Goal: Check status: Check status

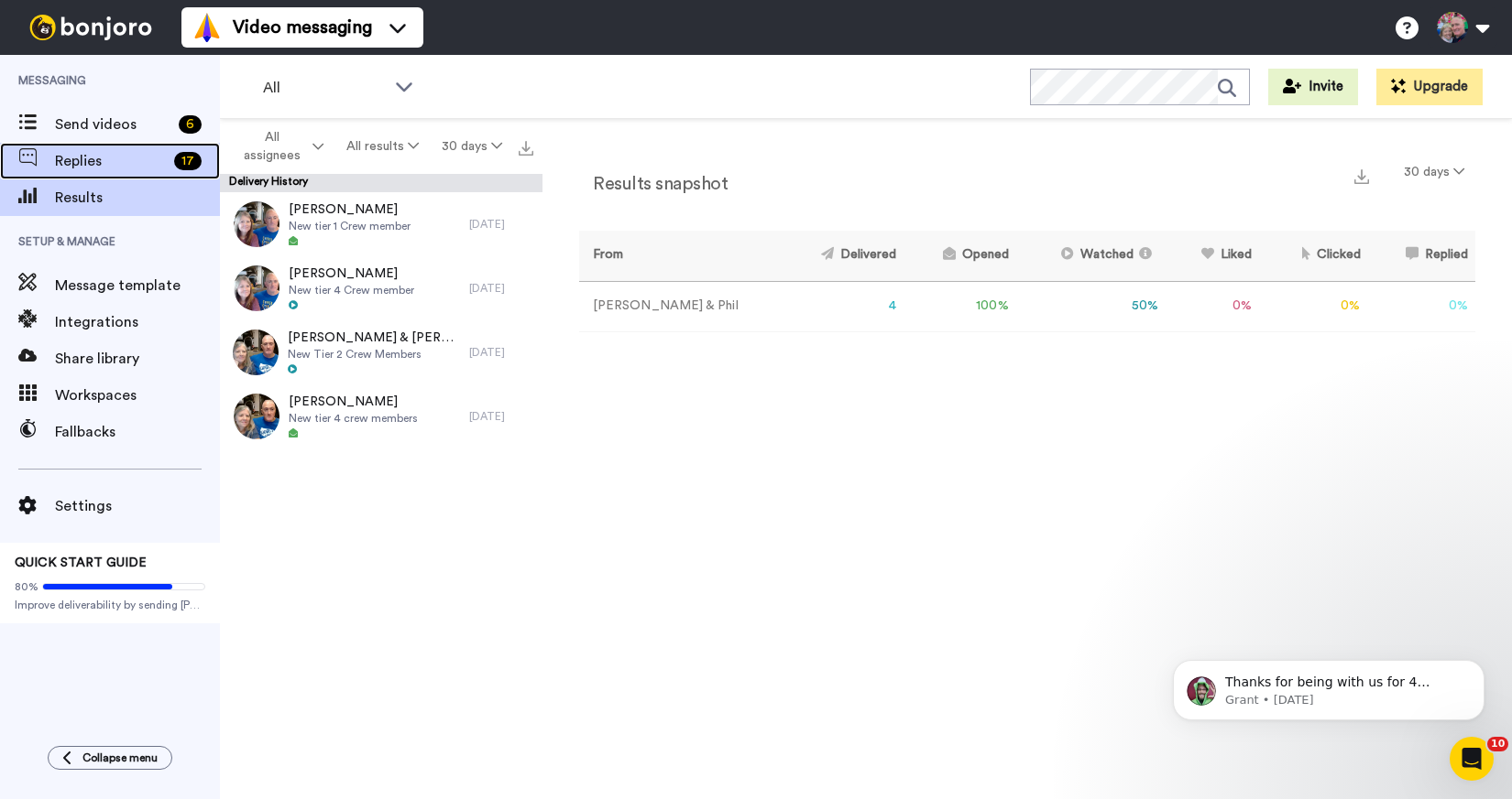
click at [89, 163] on span "Replies" at bounding box center [111, 161] width 112 height 22
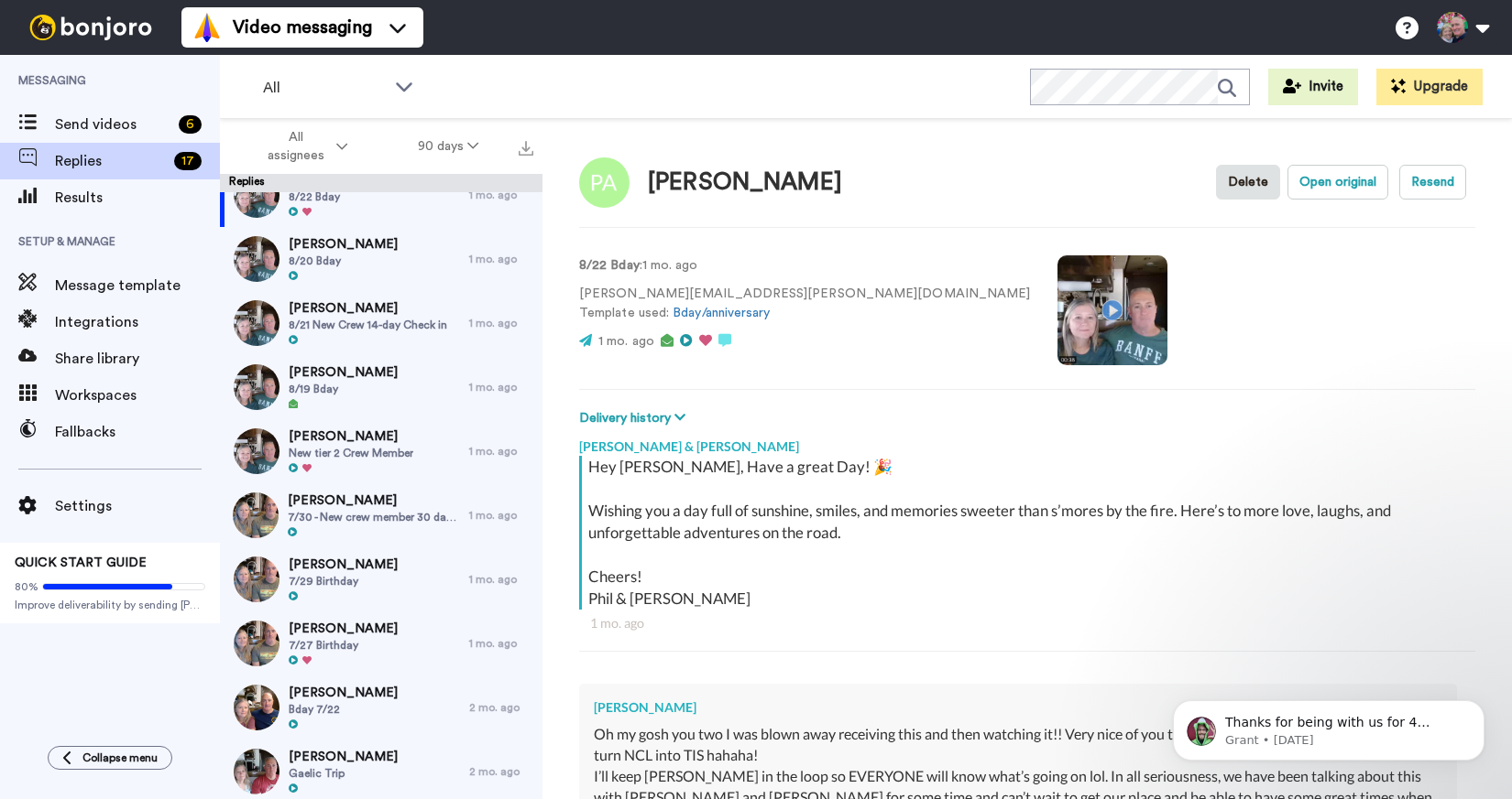
scroll to position [30, 0]
click at [372, 391] on span "8/19 Bday" at bounding box center [343, 388] width 109 height 15
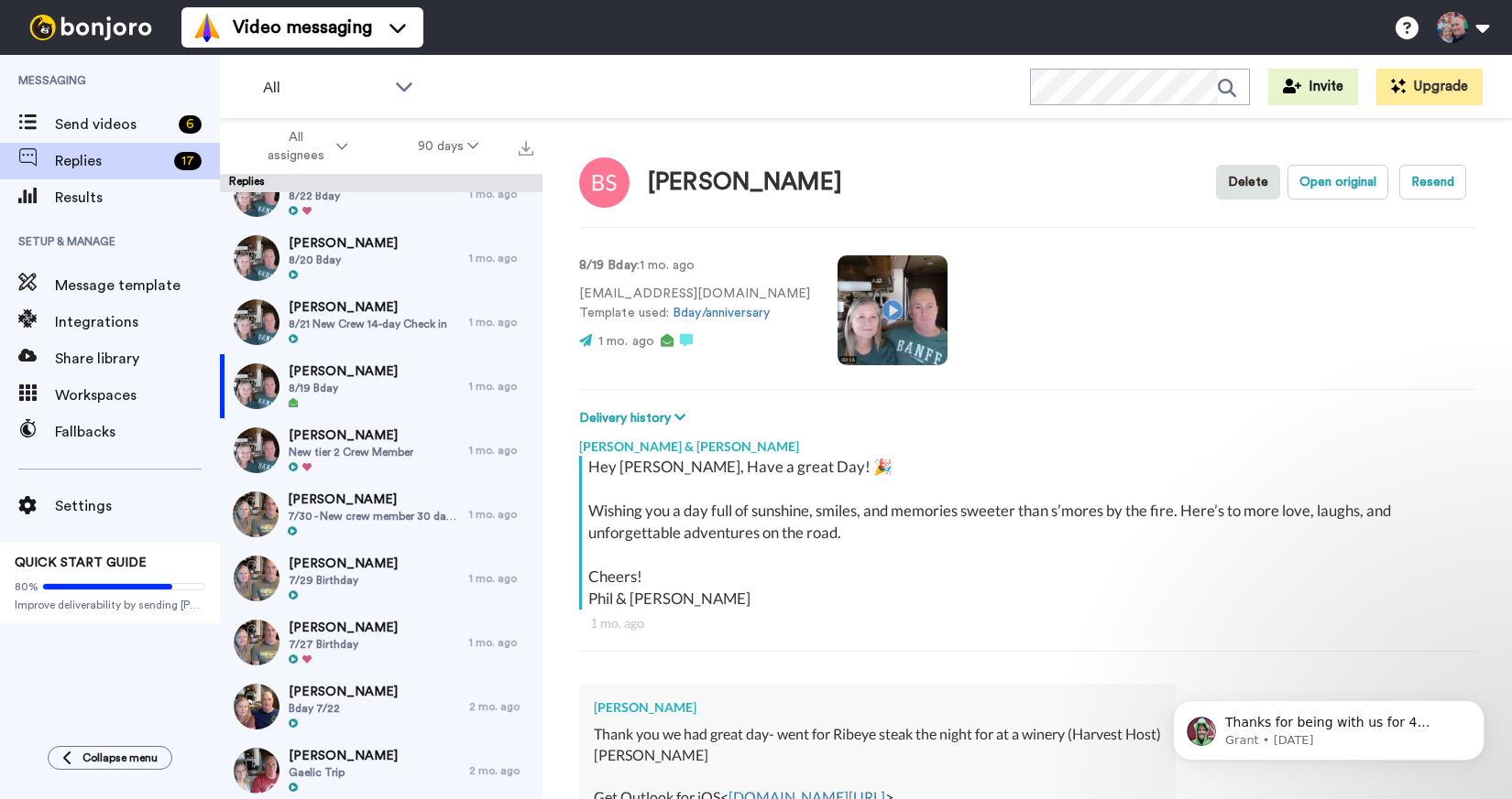
scroll to position [87, 0]
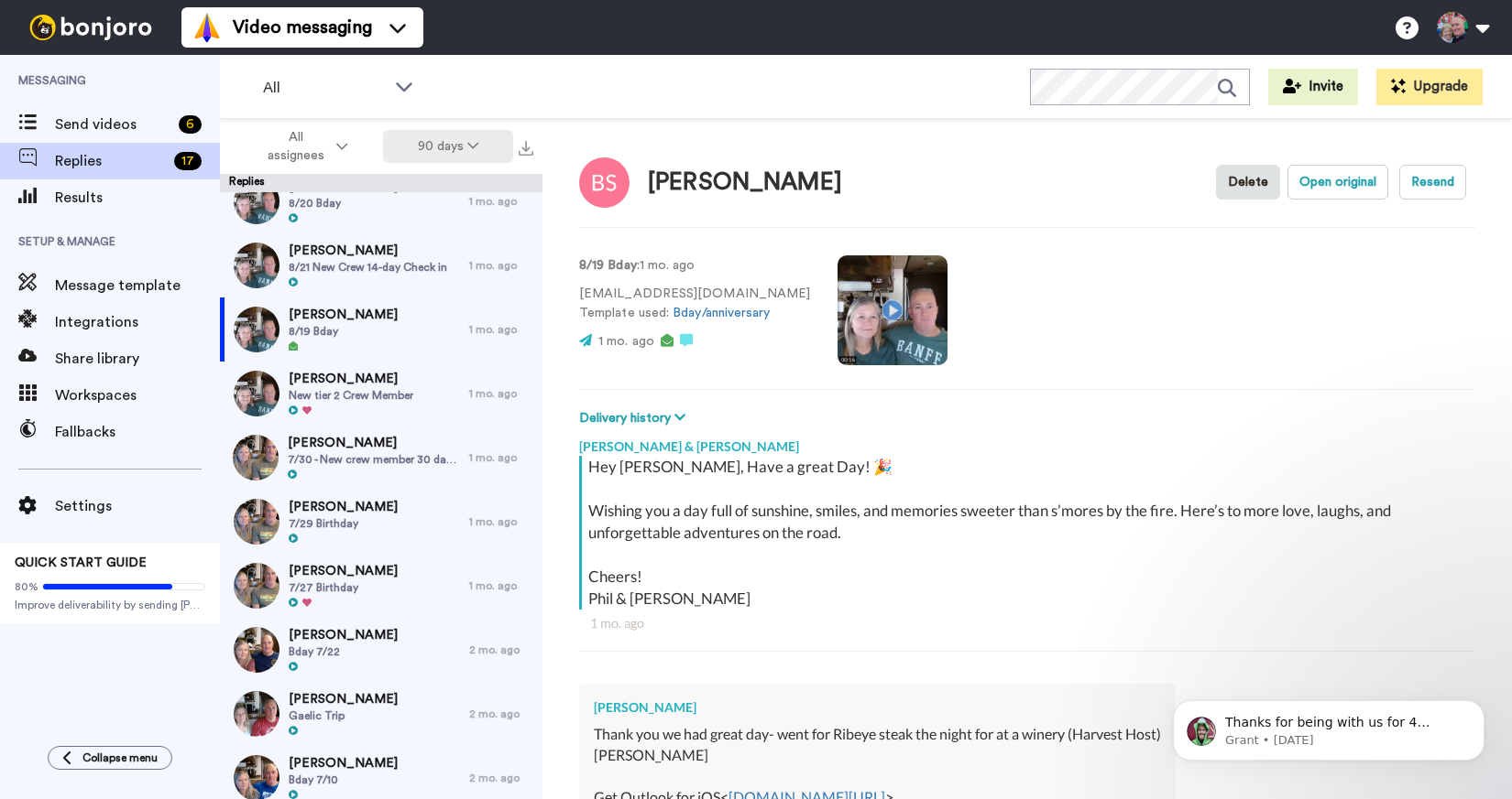
click at [469, 146] on icon at bounding box center [473, 145] width 11 height 13
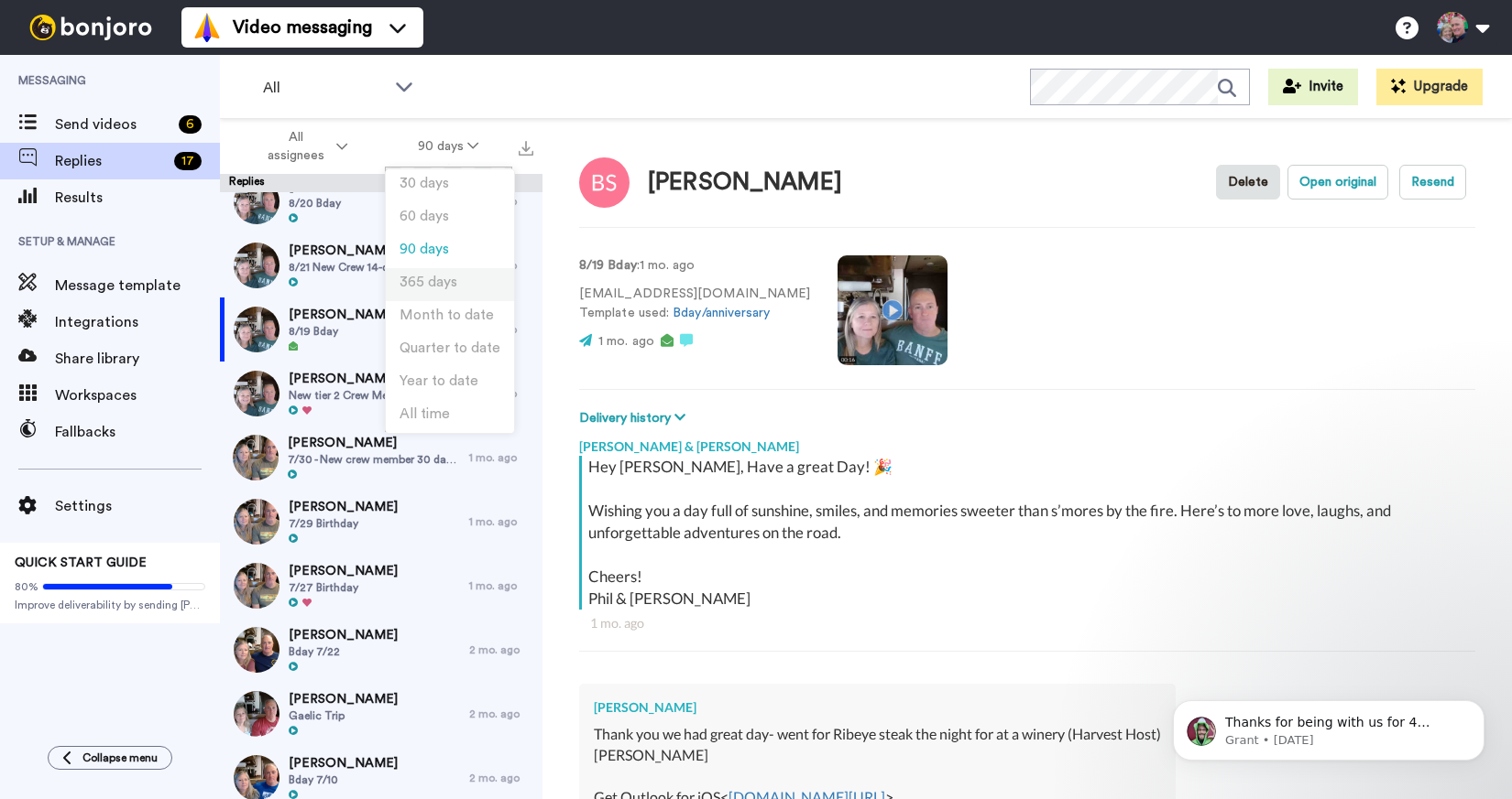
click at [458, 282] on li "365 days" at bounding box center [450, 285] width 128 height 33
type textarea "x"
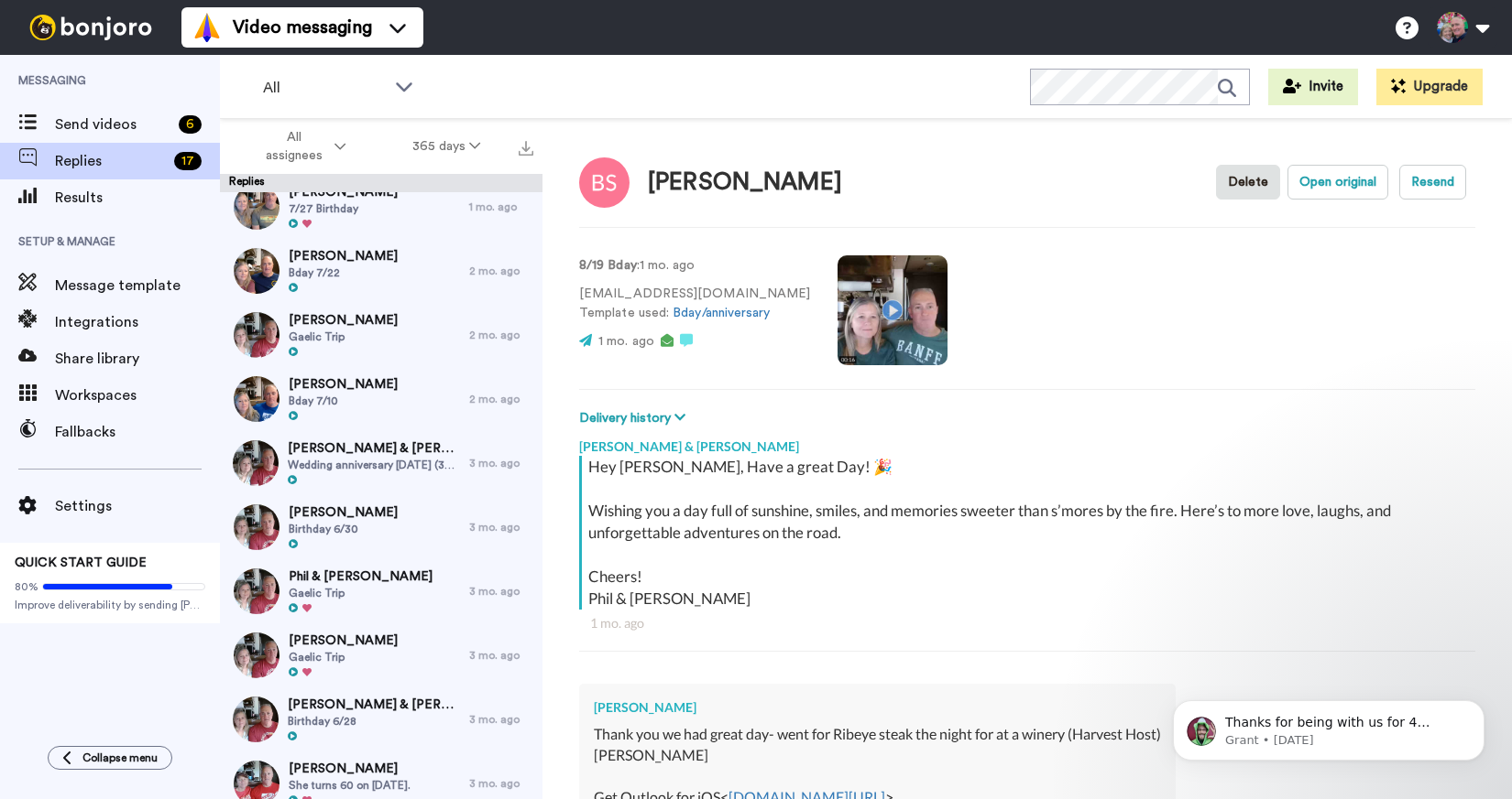
scroll to position [471, 0]
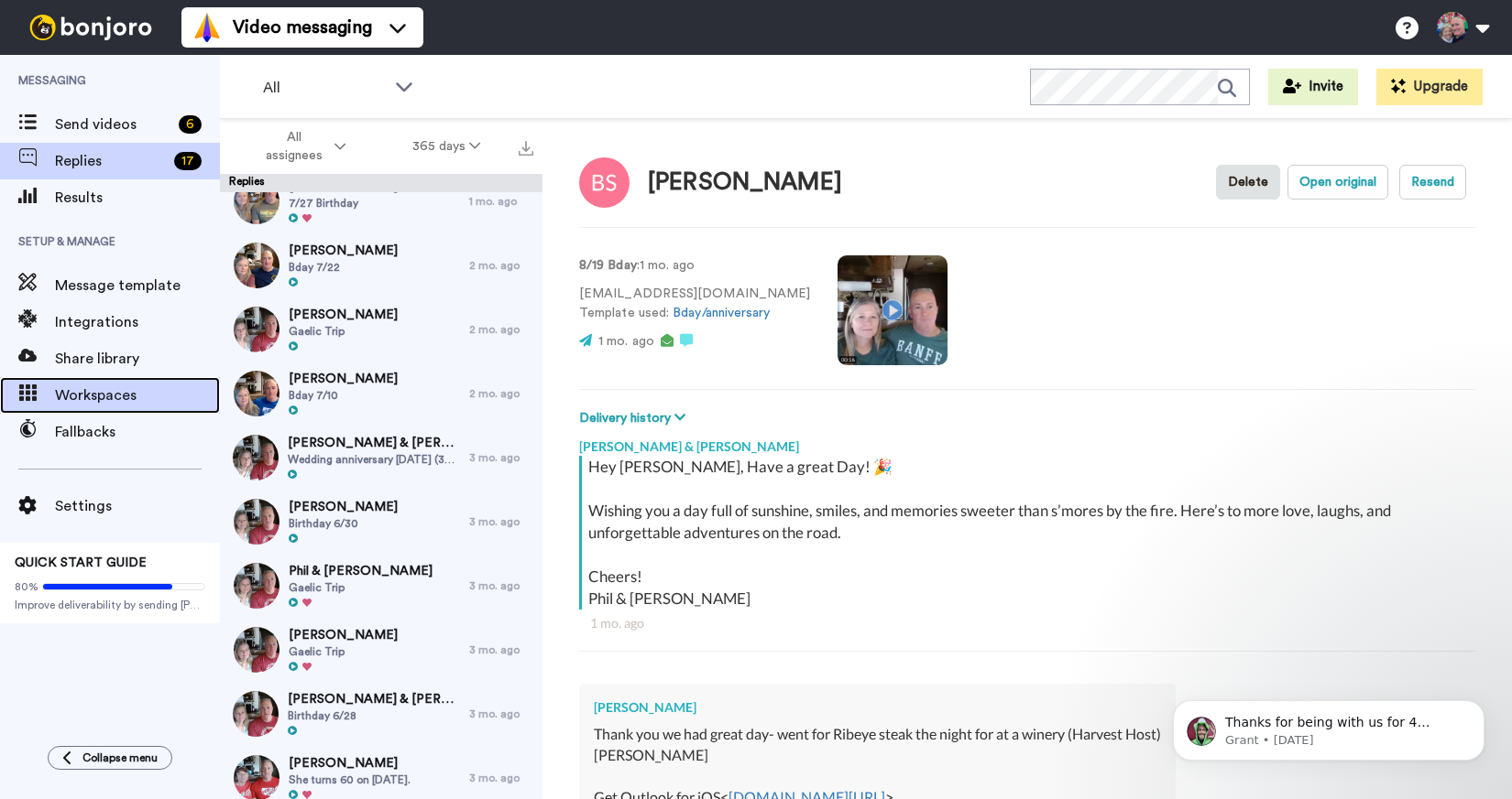
click at [122, 385] on span "Workspaces" at bounding box center [137, 396] width 165 height 22
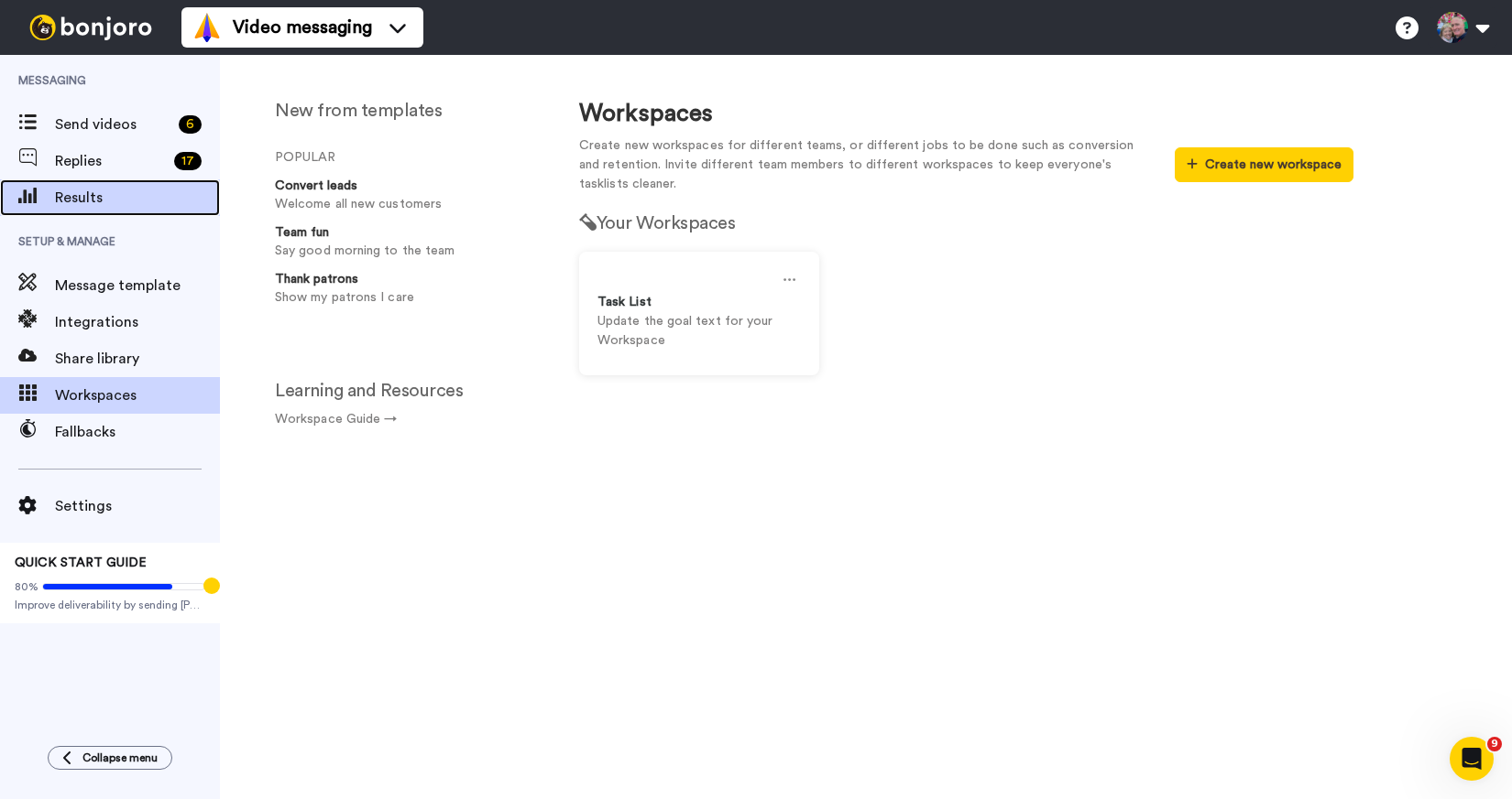
click at [95, 198] on span "Results" at bounding box center [137, 198] width 165 height 22
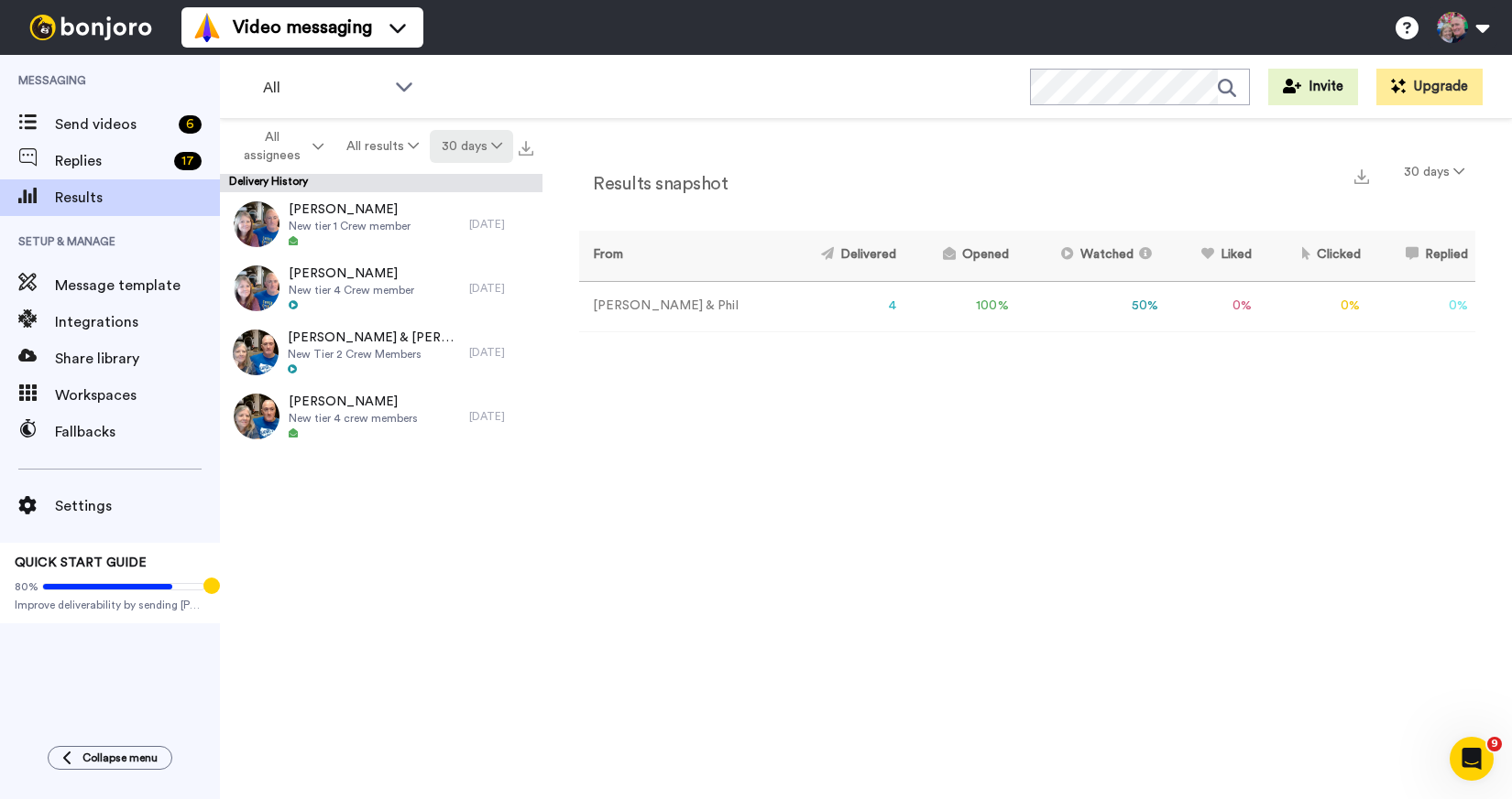
click at [487, 140] on button "30 days" at bounding box center [471, 146] width 83 height 33
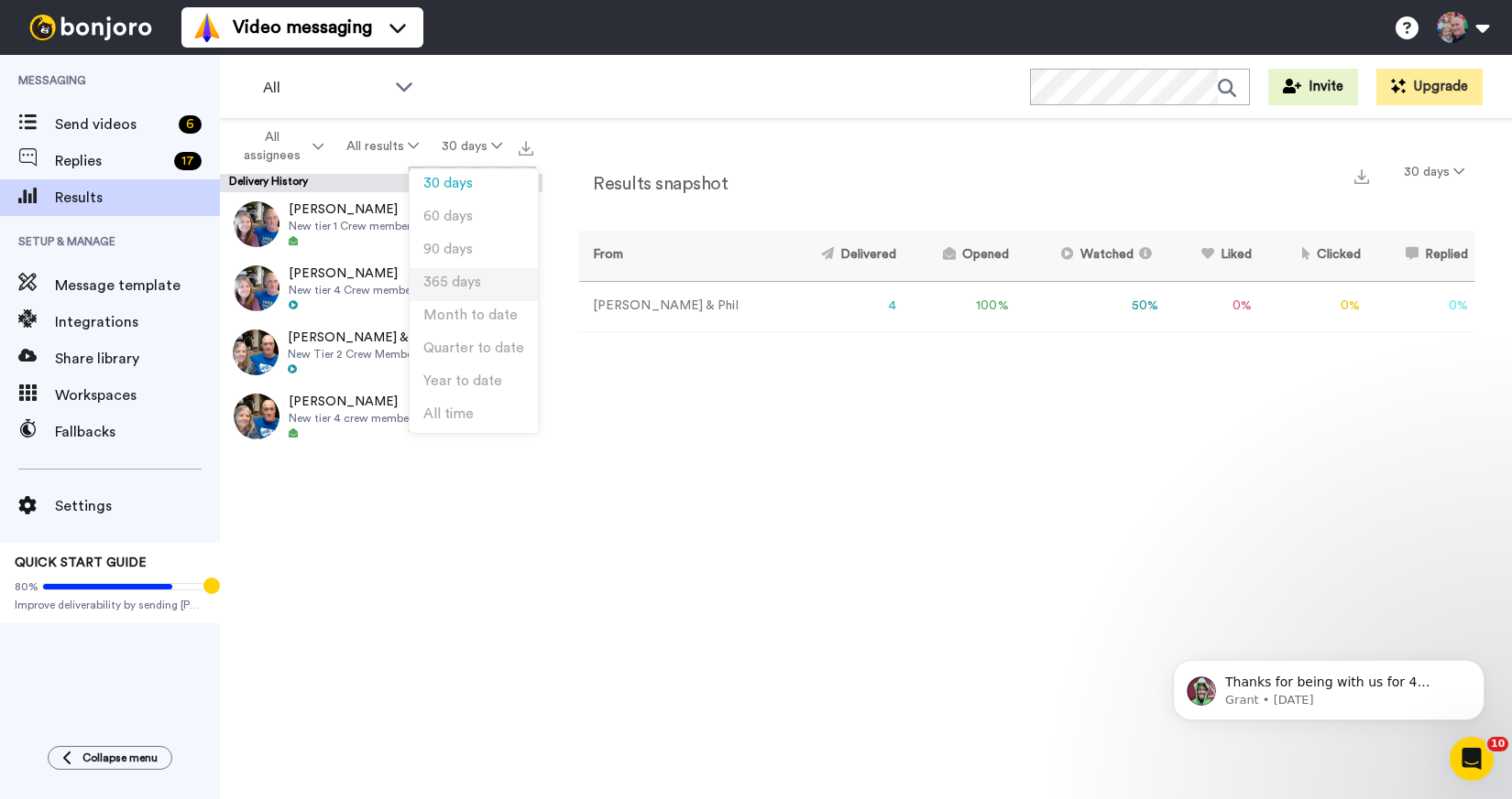
click at [474, 280] on span "365 days" at bounding box center [453, 283] width 58 height 14
